Goal: Find specific page/section: Find specific page/section

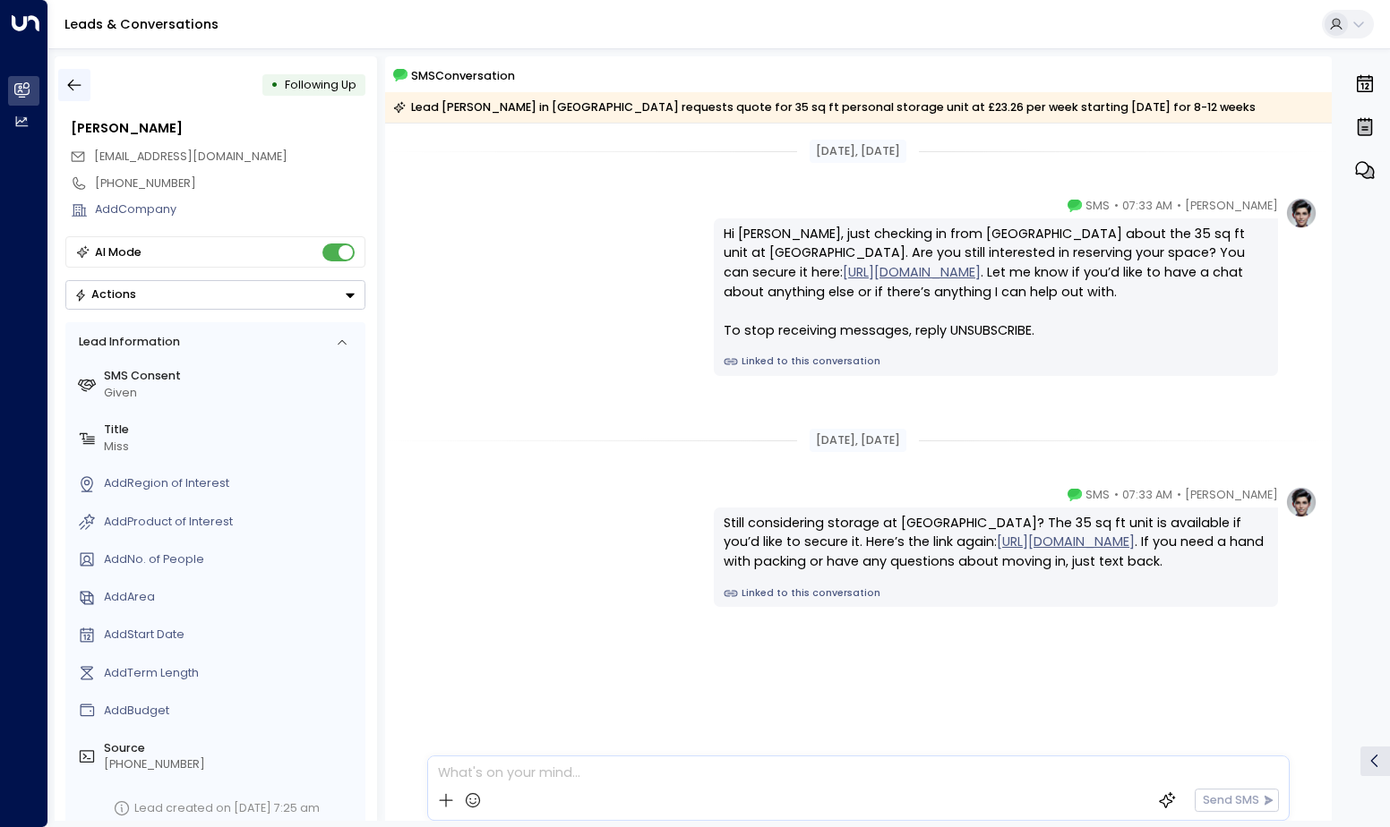
click at [80, 86] on icon "button" at bounding box center [74, 86] width 13 height 12
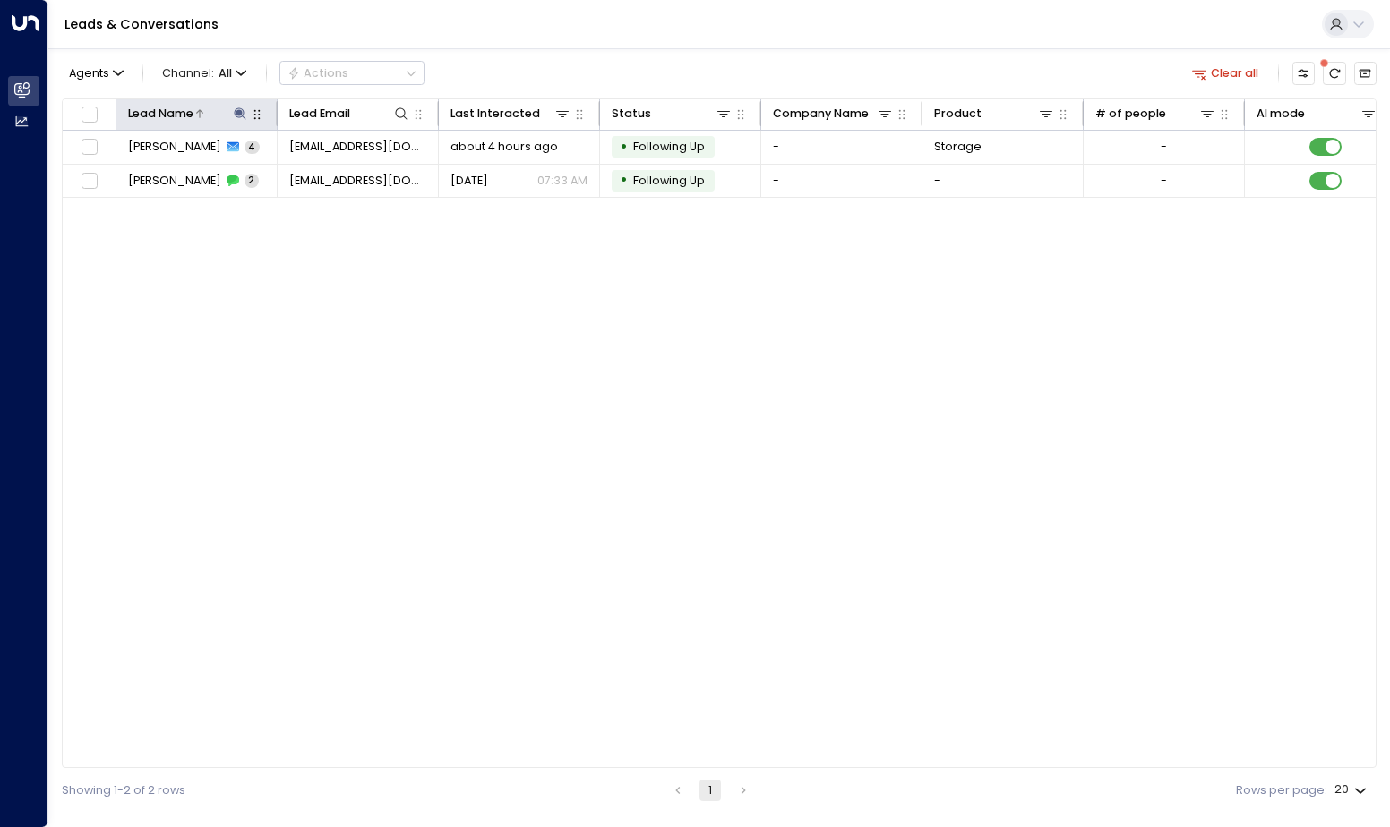
click at [235, 117] on icon at bounding box center [240, 114] width 14 height 14
click at [338, 172] on icon "button" at bounding box center [340, 173] width 12 height 12
click at [279, 173] on input "text" at bounding box center [240, 173] width 222 height 31
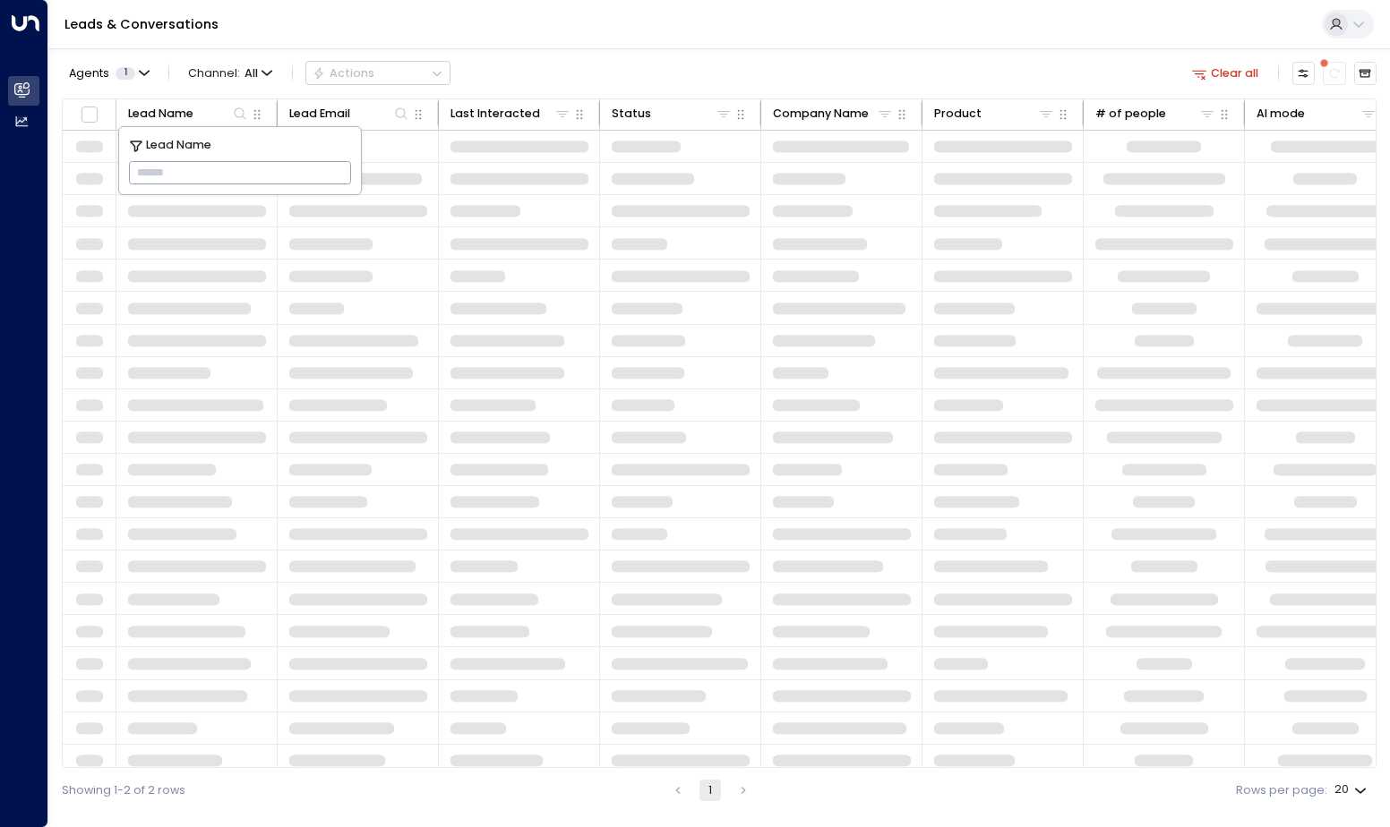
type input "**********"
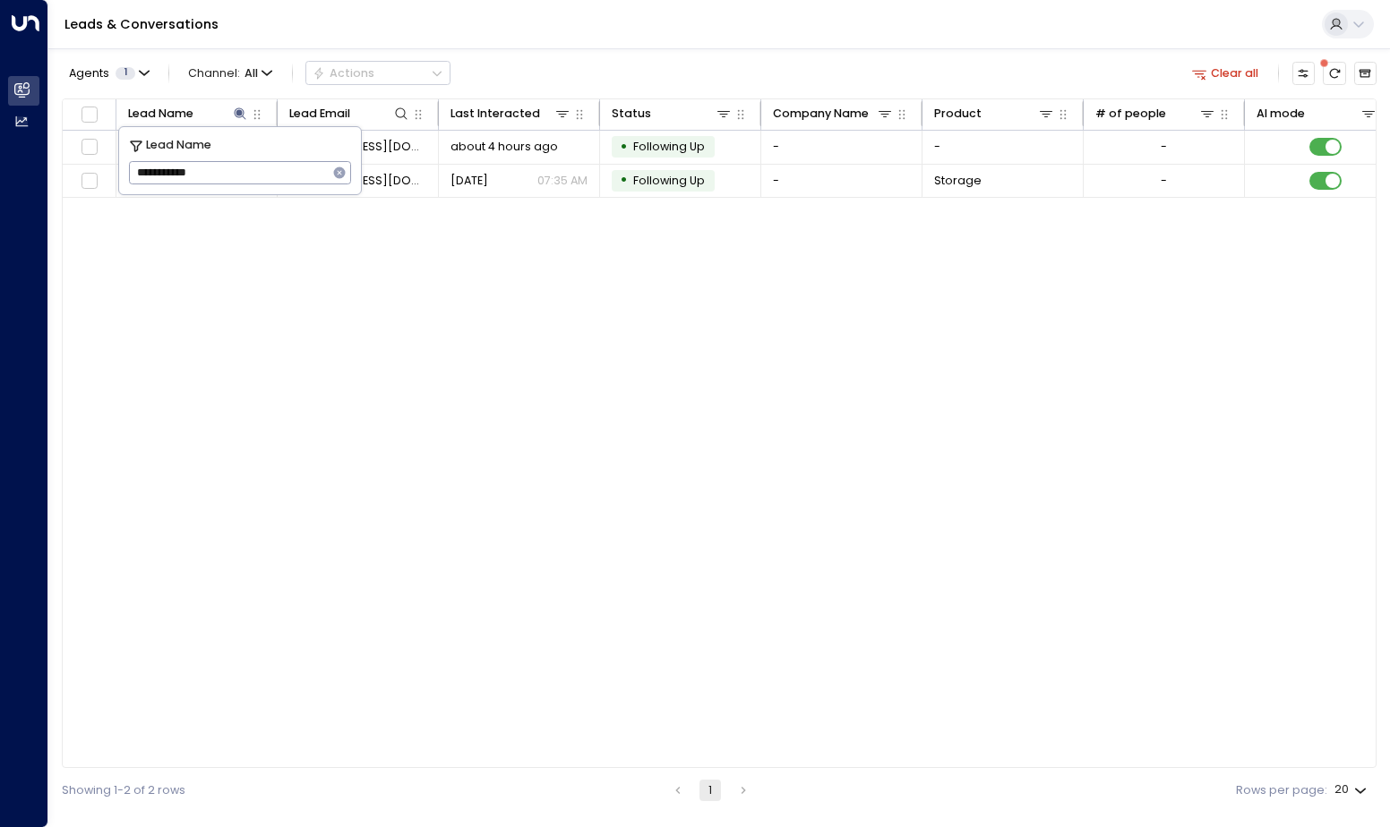
click at [539, 374] on div "Lead Name Lead Email Last Interacted Status Company Name Product # of people AI…" at bounding box center [719, 434] width 1315 height 671
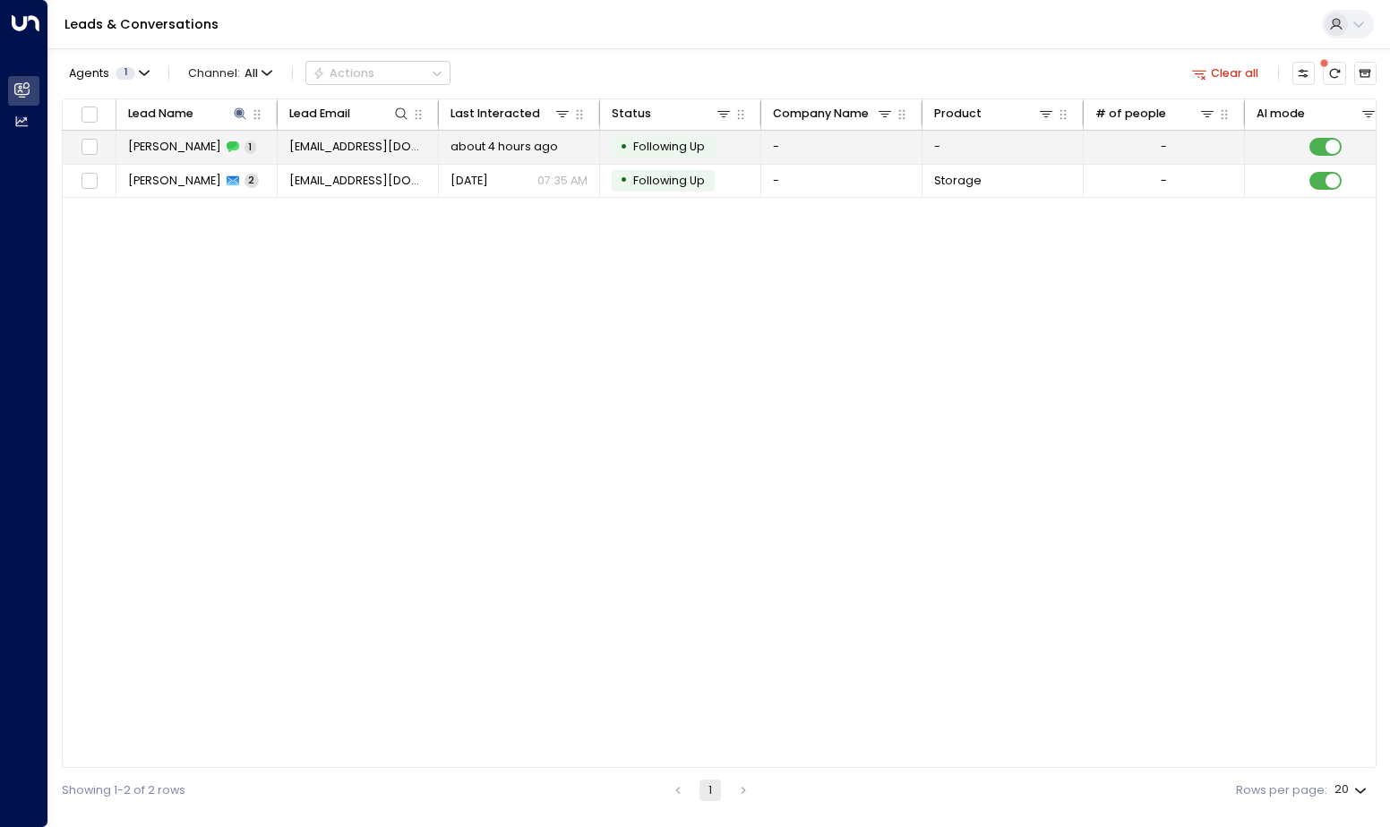
click at [227, 146] on icon at bounding box center [233, 146] width 13 height 11
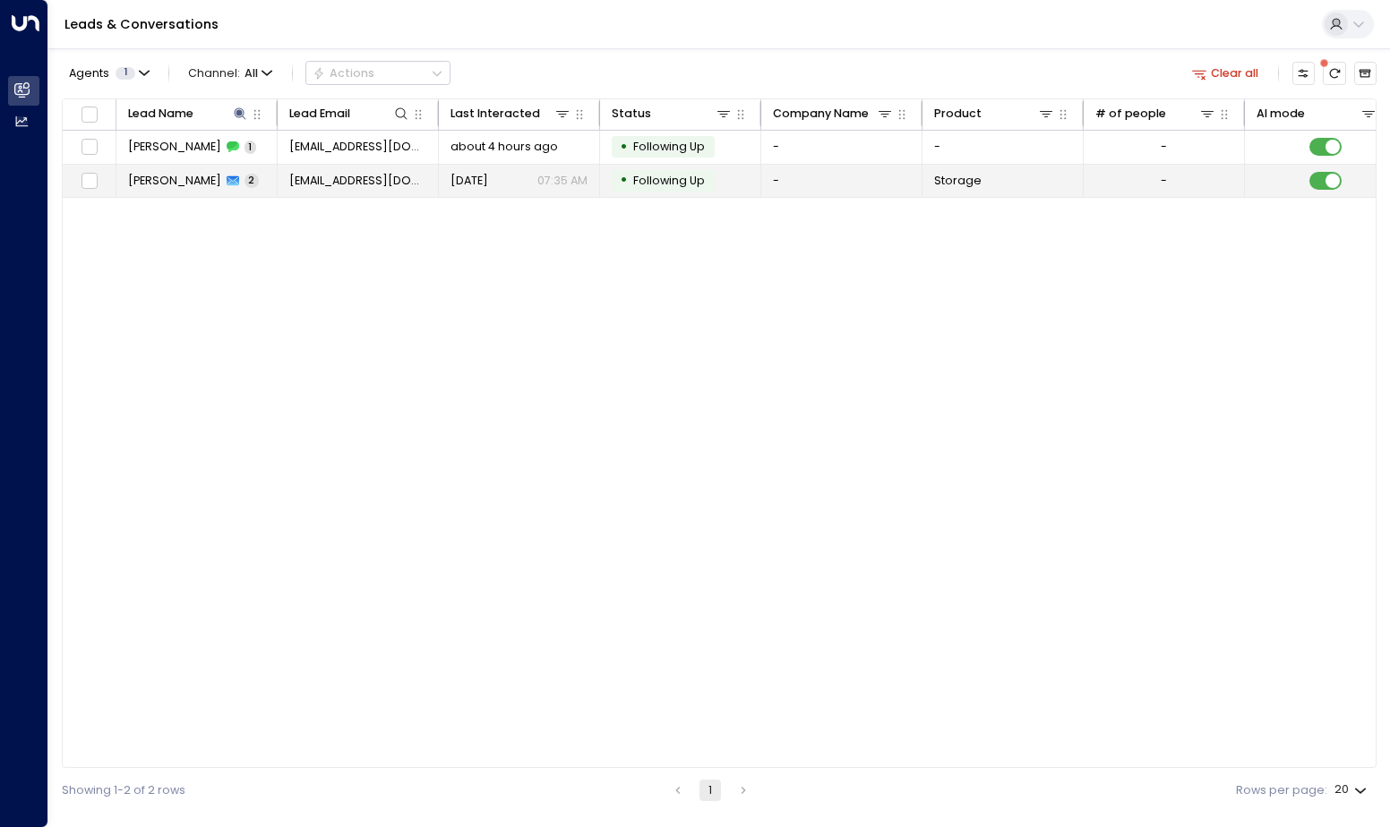
click at [185, 178] on span "[PERSON_NAME]" at bounding box center [174, 181] width 93 height 16
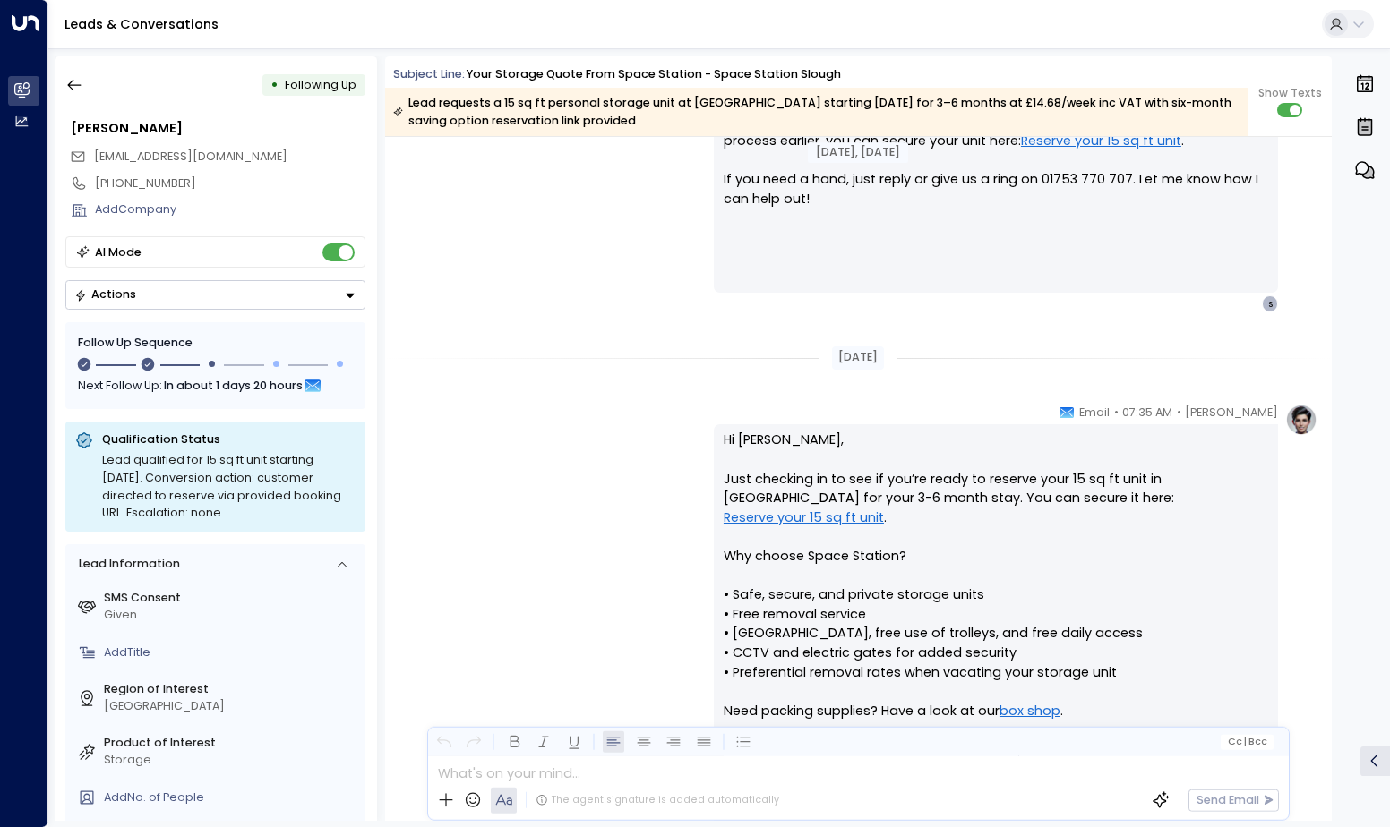
scroll to position [1058, 0]
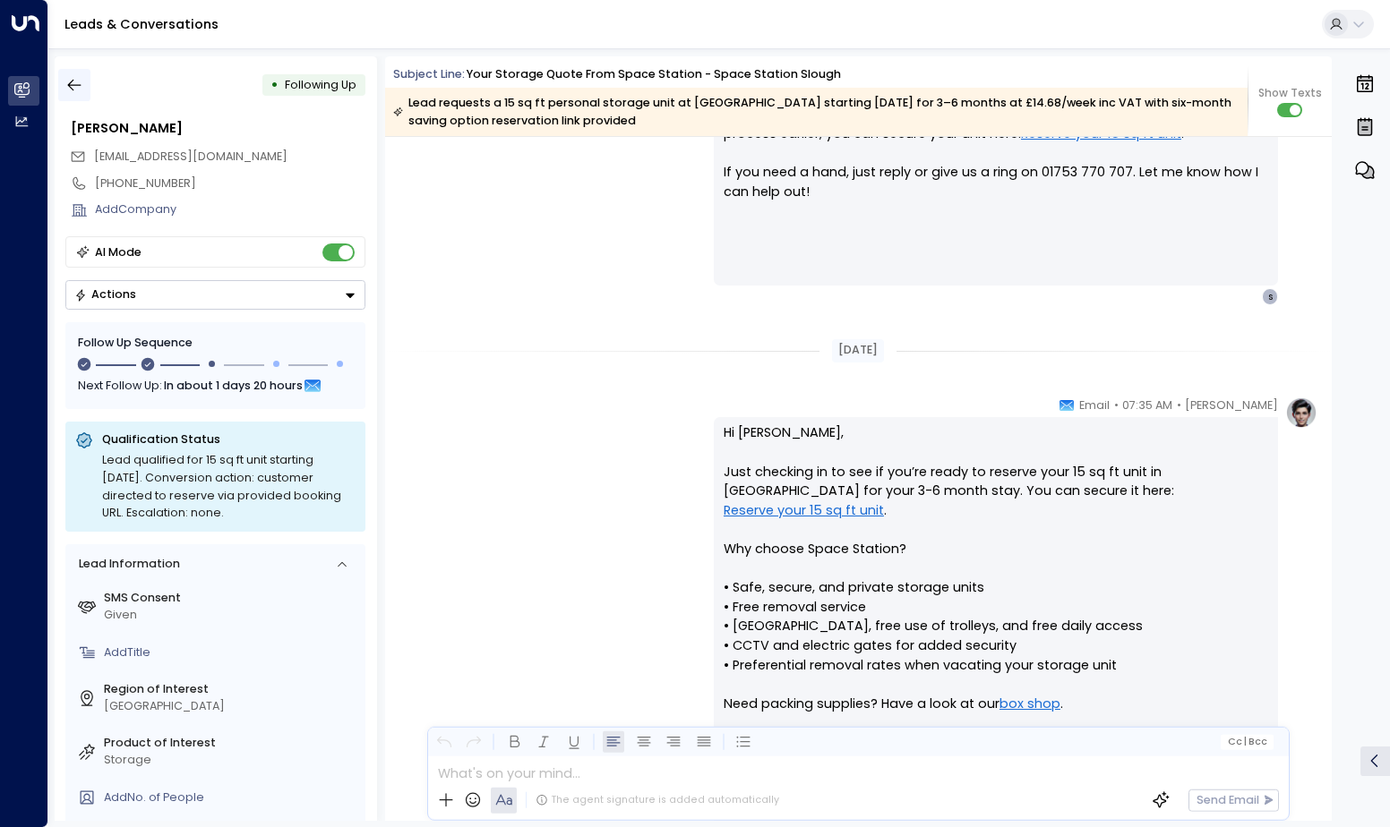
click at [78, 81] on icon "button" at bounding box center [74, 85] width 18 height 18
